Goal: Task Accomplishment & Management: Complete application form

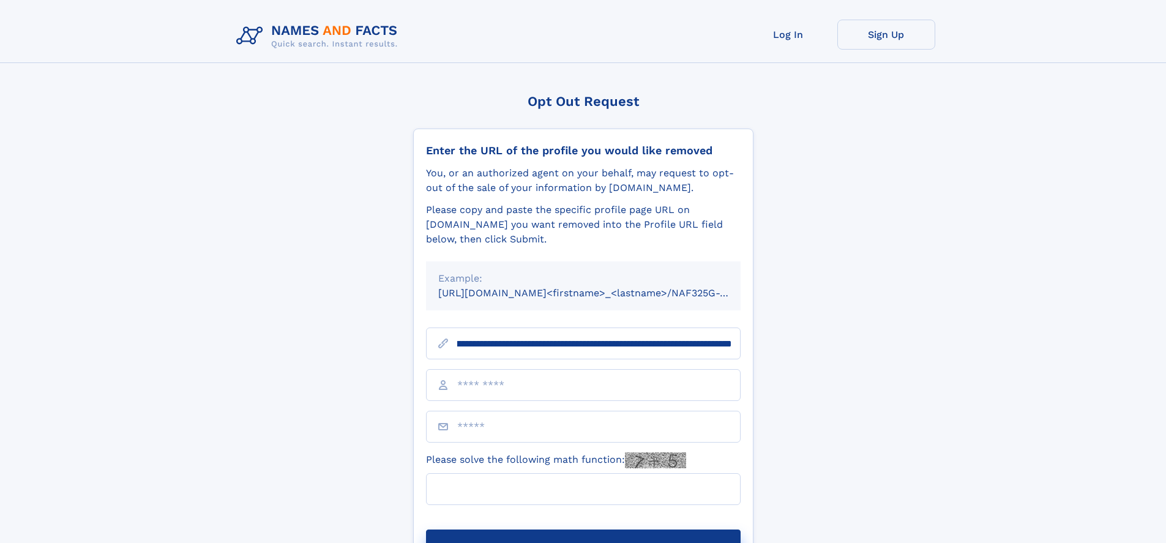
scroll to position [0, 174]
type input "**********"
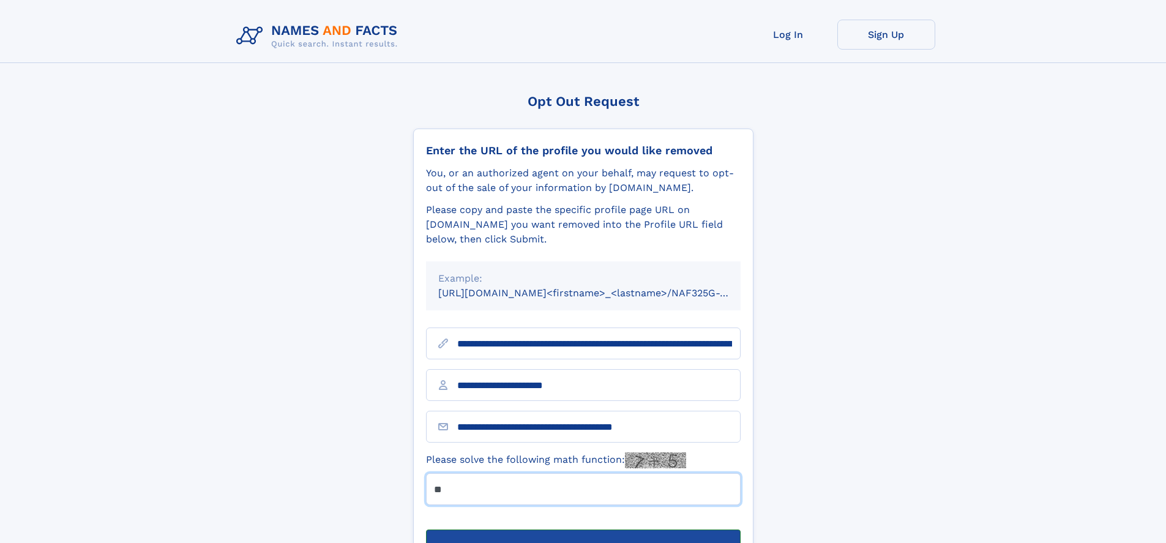
type input "**"
click at [583, 529] on button "Submit Opt Out Request" at bounding box center [583, 548] width 315 height 39
